Goal: Information Seeking & Learning: Check status

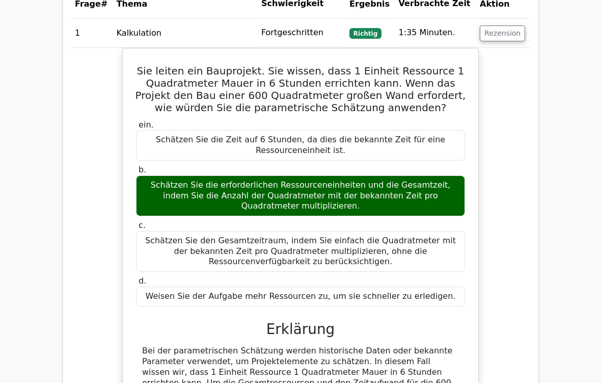
scroll to position [572, 0]
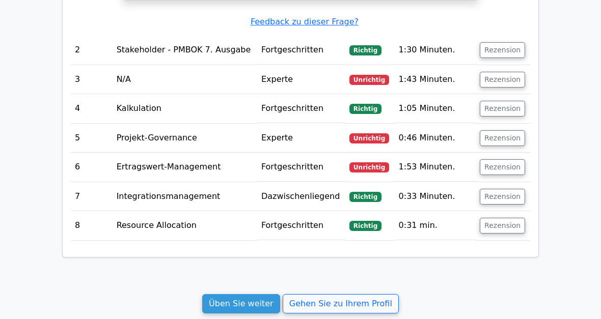
click at [516, 72] on button "Rezension" at bounding box center [502, 80] width 45 height 16
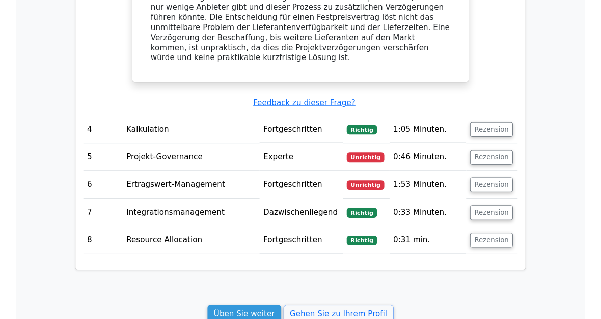
scroll to position [1683, 0]
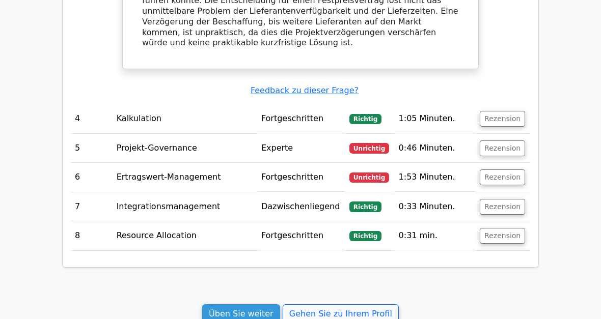
click at [514, 141] on button "Rezension" at bounding box center [502, 149] width 45 height 16
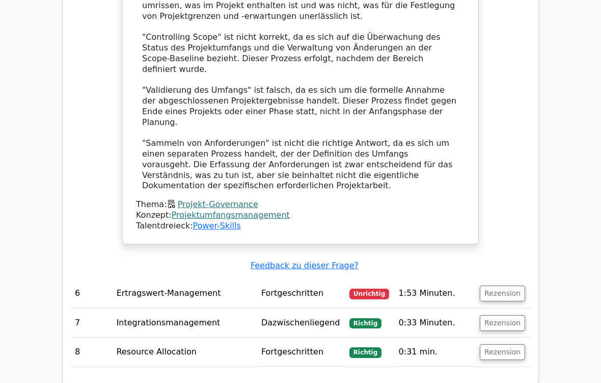
scroll to position [2139, 0]
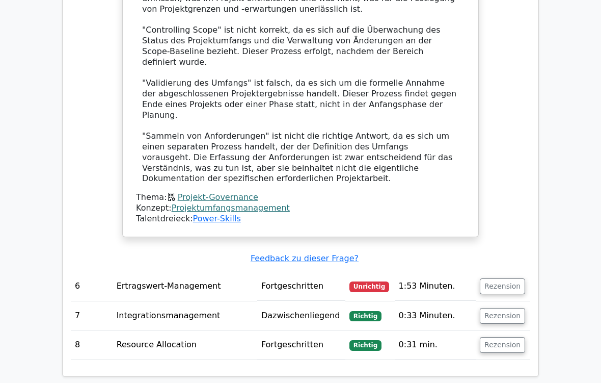
click at [506, 278] on button "Rezension" at bounding box center [502, 286] width 45 height 16
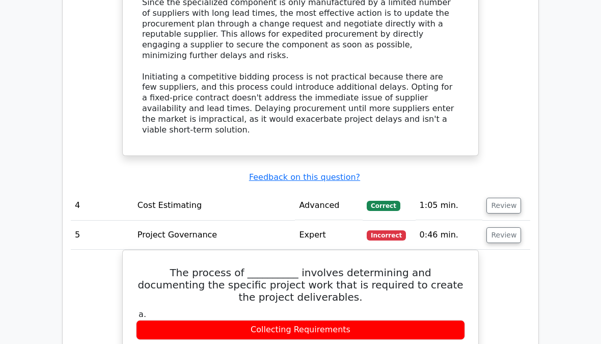
scroll to position [1495, 0]
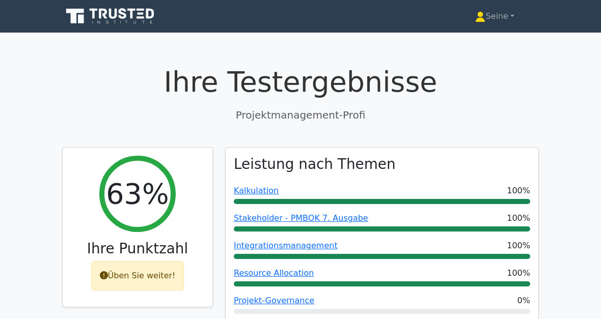
click at [506, 15] on font "Seine" at bounding box center [496, 16] width 22 height 10
click at [505, 16] on font "Seine" at bounding box center [496, 16] width 22 height 10
click at [507, 21] on font "Seine" at bounding box center [496, 16] width 22 height 10
click at [502, 19] on font "Seine" at bounding box center [496, 16] width 22 height 10
click at [514, 18] on link "Seine" at bounding box center [495, 16] width 88 height 20
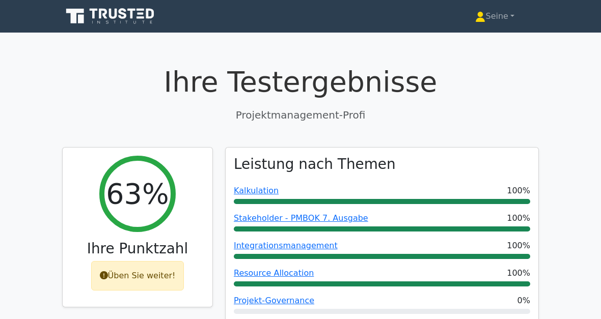
click at [485, 17] on font "Seine" at bounding box center [496, 16] width 22 height 10
click at [491, 86] on h1 "Ihre Testergebnisse" at bounding box center [300, 82] width 477 height 34
click at [495, 20] on font "Seine" at bounding box center [496, 16] width 22 height 10
click at [497, 19] on font "Seine" at bounding box center [496, 16] width 22 height 10
click at [518, 20] on link "Seine" at bounding box center [495, 16] width 88 height 20
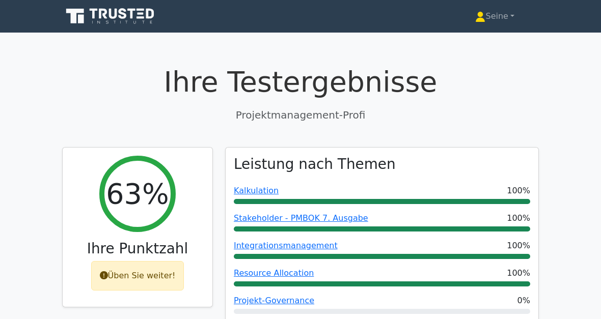
click at [485, 14] on font "Seine" at bounding box center [496, 16] width 22 height 10
click at [495, 19] on font "Seine" at bounding box center [496, 16] width 22 height 10
click at [517, 19] on link "Seine" at bounding box center [495, 16] width 88 height 20
click at [125, 21] on icon at bounding box center [111, 16] width 98 height 19
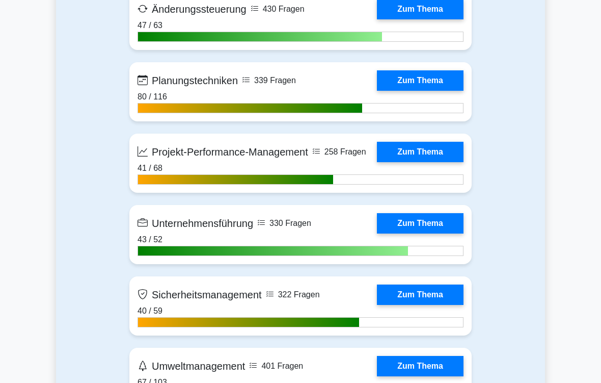
scroll to position [2103, 0]
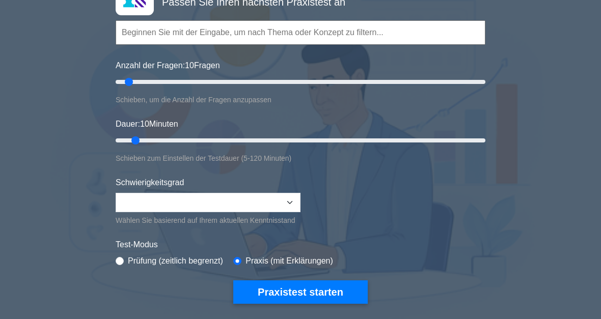
scroll to position [0, 0]
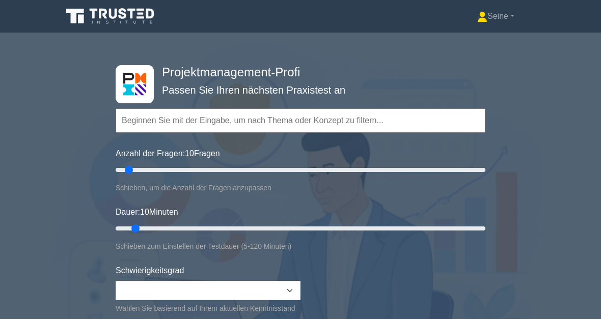
click at [493, 20] on font "Seine" at bounding box center [497, 16] width 21 height 9
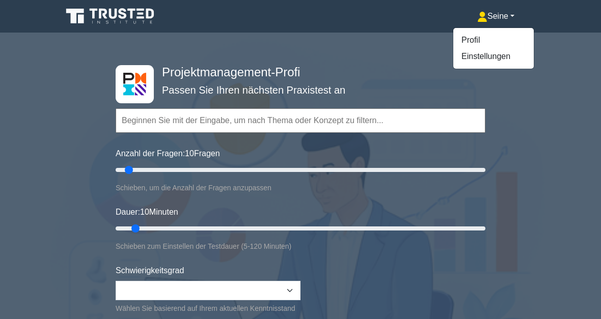
click at [469, 44] on link "Profil" at bounding box center [493, 40] width 80 height 16
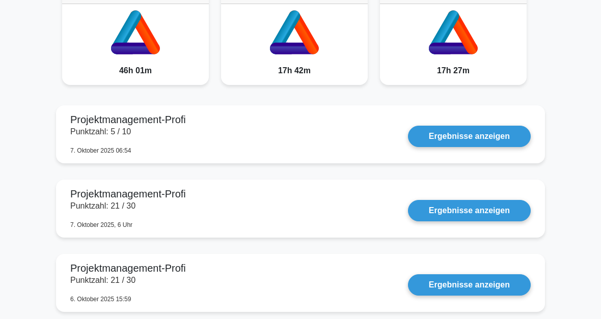
scroll to position [618, 0]
click at [471, 219] on link "Ergebnisse anzeigen" at bounding box center [469, 210] width 123 height 21
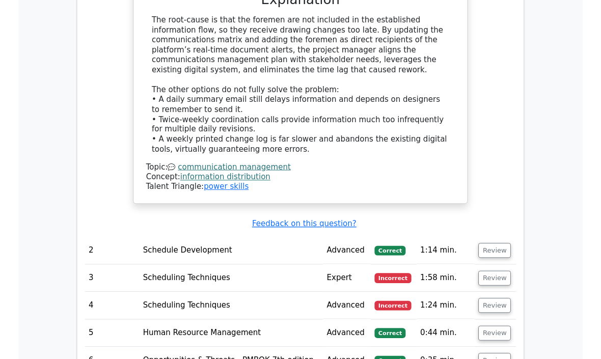
scroll to position [1390, 0]
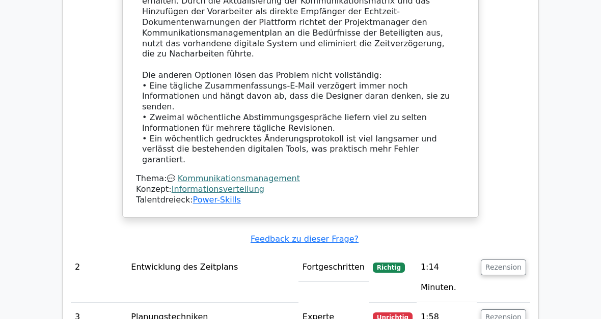
click at [504, 310] on button "Rezension" at bounding box center [503, 318] width 45 height 16
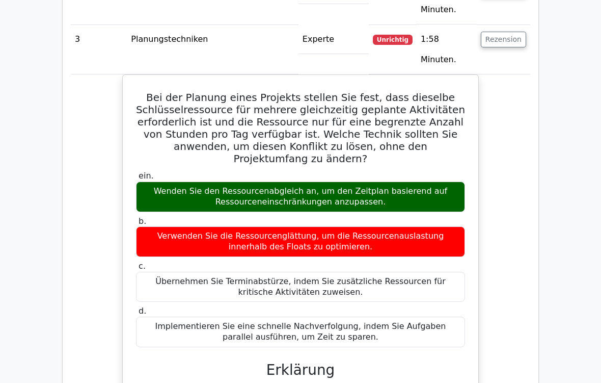
scroll to position [1685, 0]
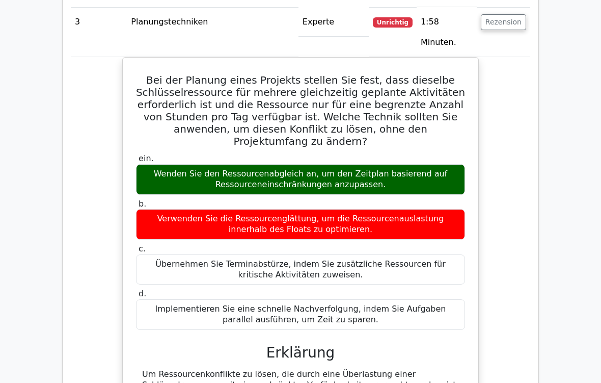
click at [554, 274] on main "Ihre Testergebnisse Projektmanagement-Profi 72% Ihre Punktzahl Üben Sie weiter!…" at bounding box center [300, 125] width 601 height 3554
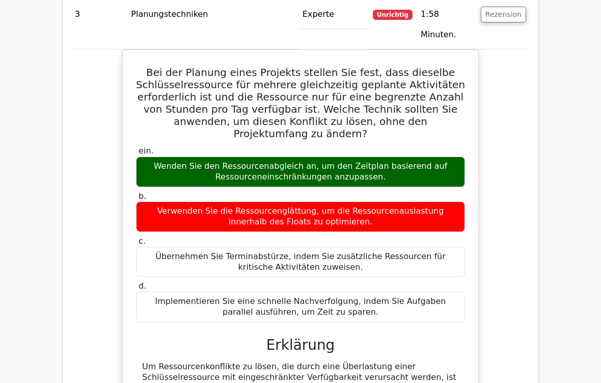
scroll to position [1695, 0]
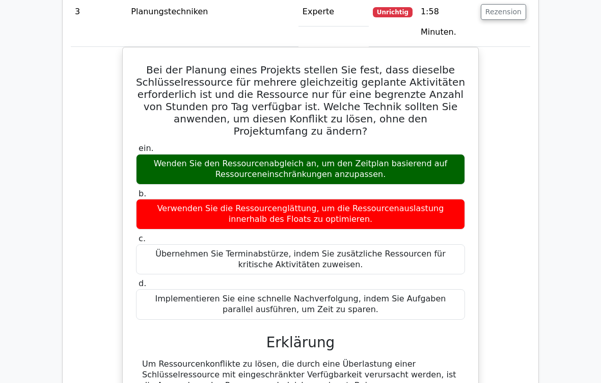
click at [552, 281] on main "Ihre Testergebnisse Projektmanagement-Profi 72% Ihre Punktzahl Üben Sie weiter!…" at bounding box center [300, 114] width 601 height 3554
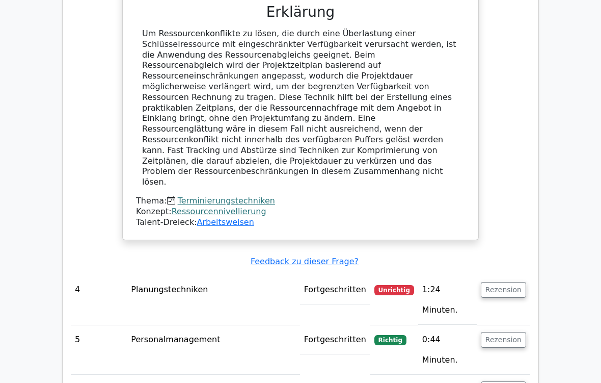
scroll to position [2007, 0]
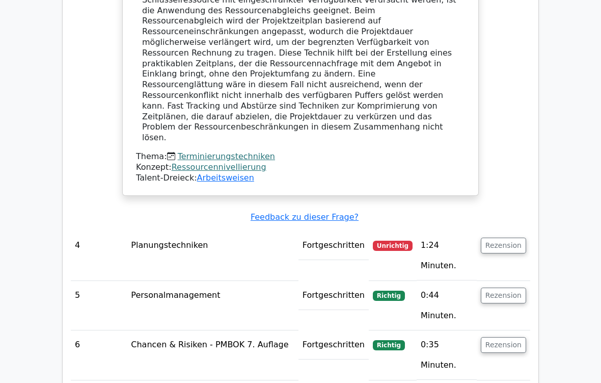
click at [509, 237] on button "Rezension" at bounding box center [503, 245] width 45 height 16
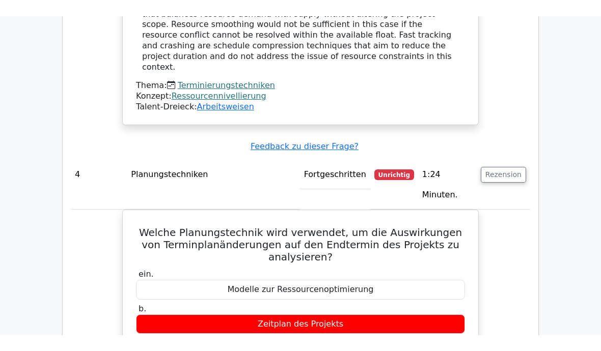
scroll to position [1987, 0]
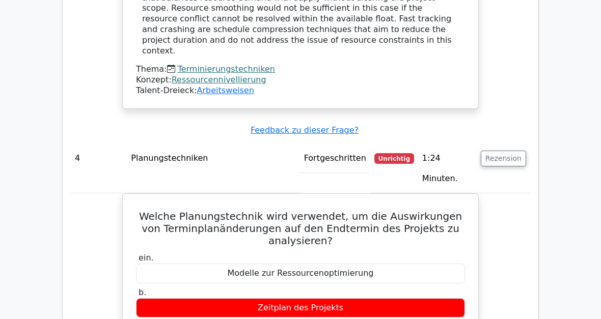
copy div "Zeitplan des Projekts c. Anforderungen an die Aktivitätsressourcen d. Planen de…"
click at [543, 174] on div "Question Analysis Question # Topic Difficulty Result Time Spent Action 1 Commun…" at bounding box center [300, 324] width 489 height 2728
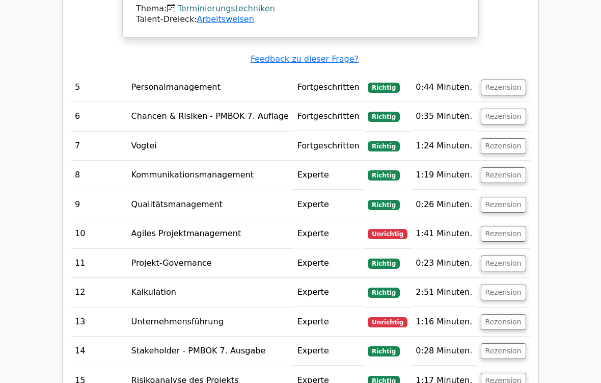
scroll to position [2528, 0]
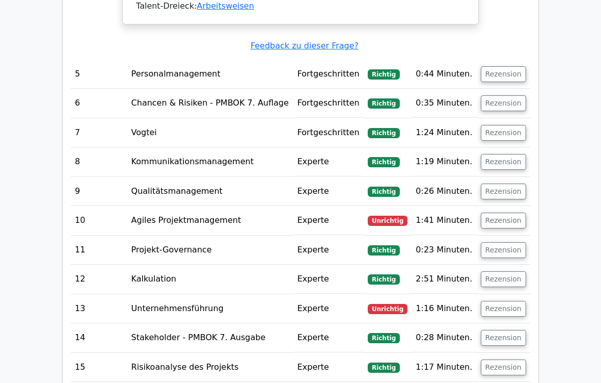
click at [504, 212] on button "Rezension" at bounding box center [503, 220] width 45 height 16
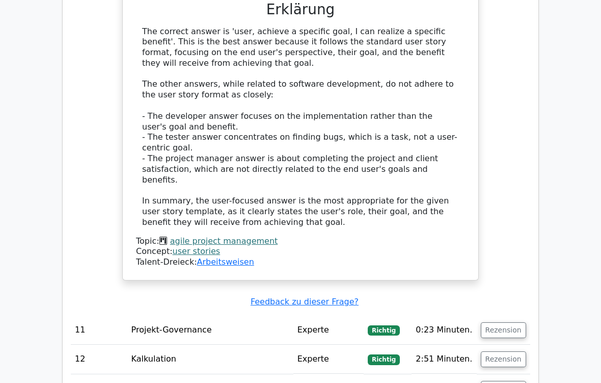
scroll to position [2956, 0]
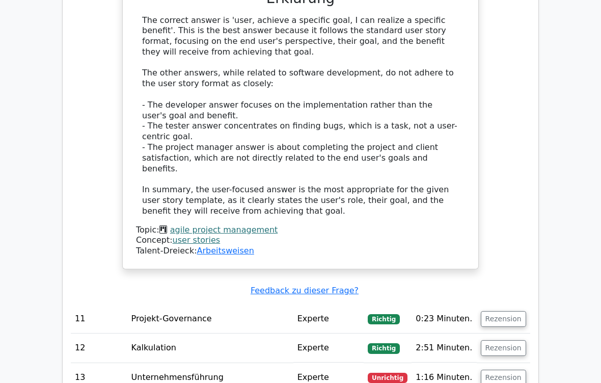
click at [508, 319] on button "Rezension" at bounding box center [503, 377] width 45 height 16
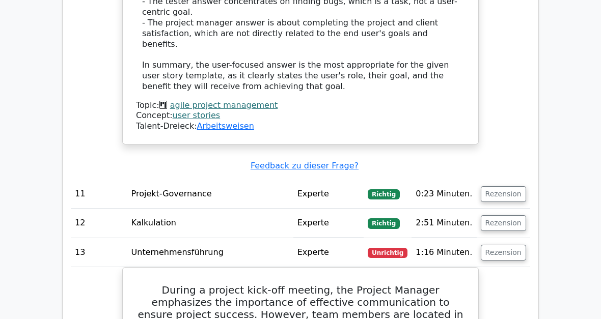
scroll to position [3079, 0]
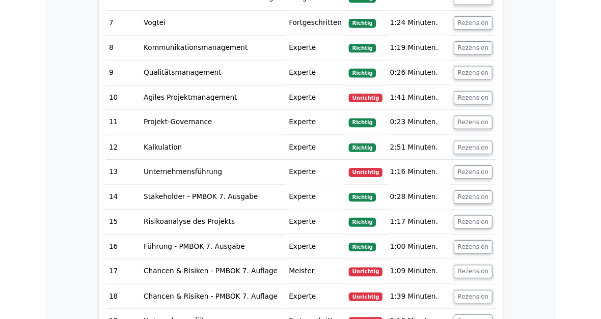
scroll to position [1867, 0]
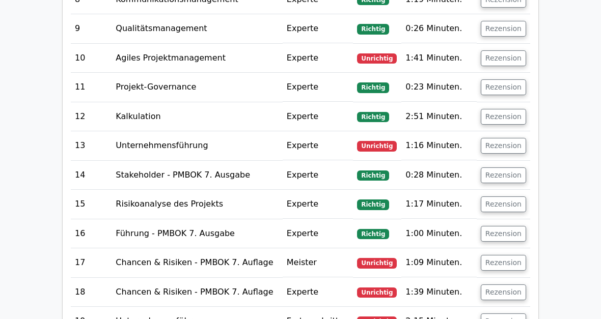
click at [503, 138] on button "Rezension" at bounding box center [503, 146] width 45 height 16
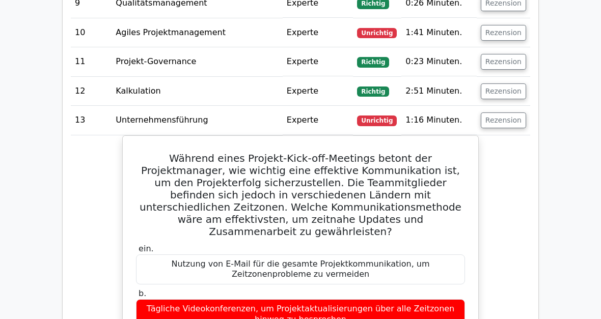
scroll to position [1890, 0]
